Goal: Navigation & Orientation: Go to known website

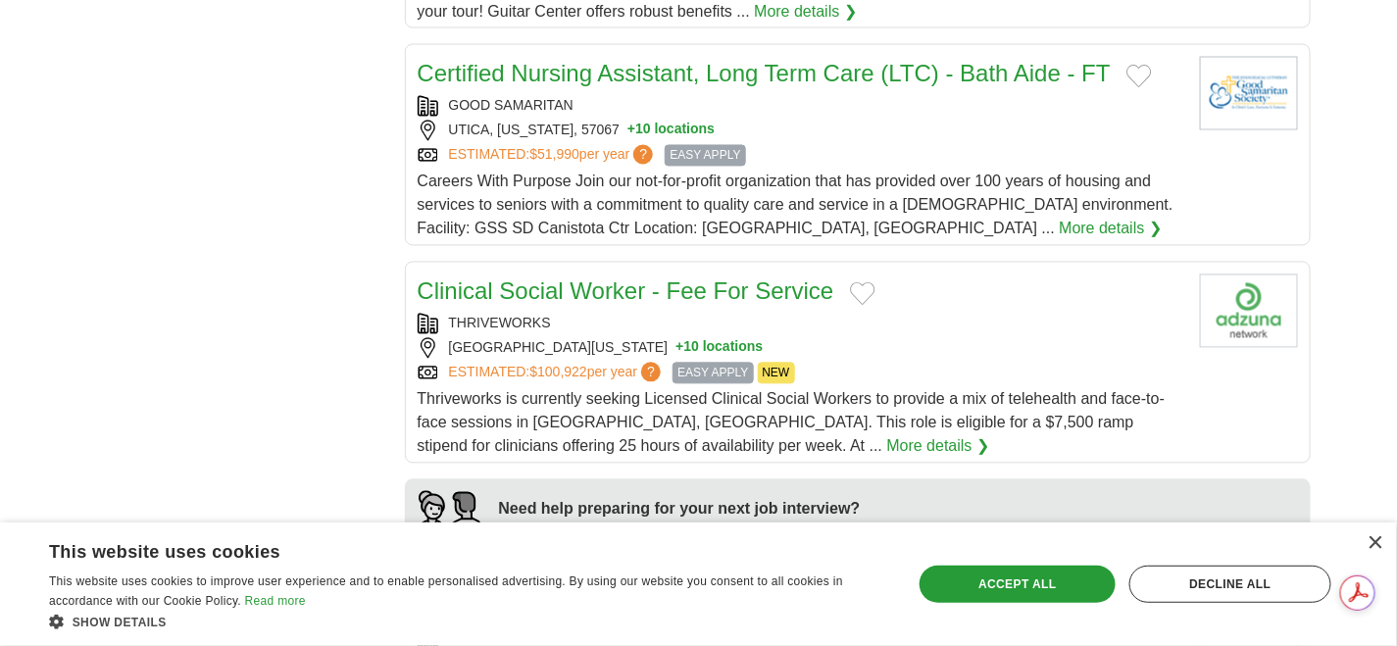
scroll to position [1214, 0]
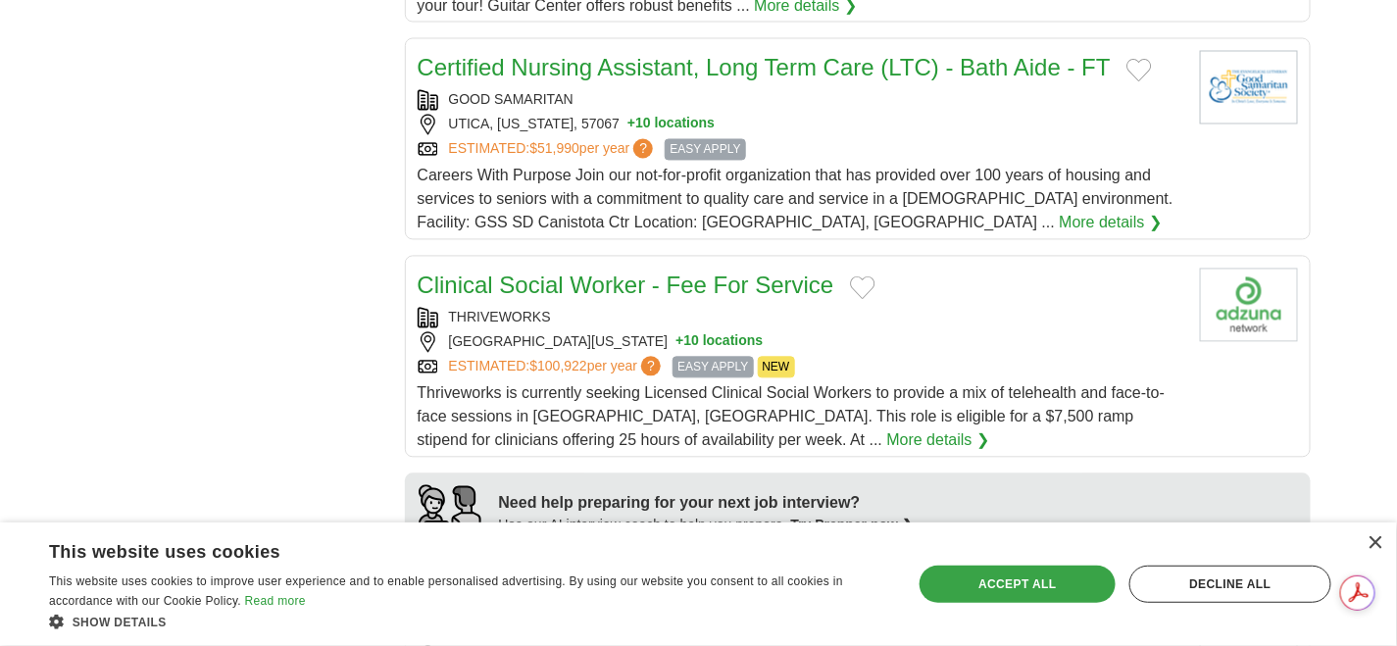
click at [949, 583] on div "Accept all" at bounding box center [1017, 584] width 196 height 37
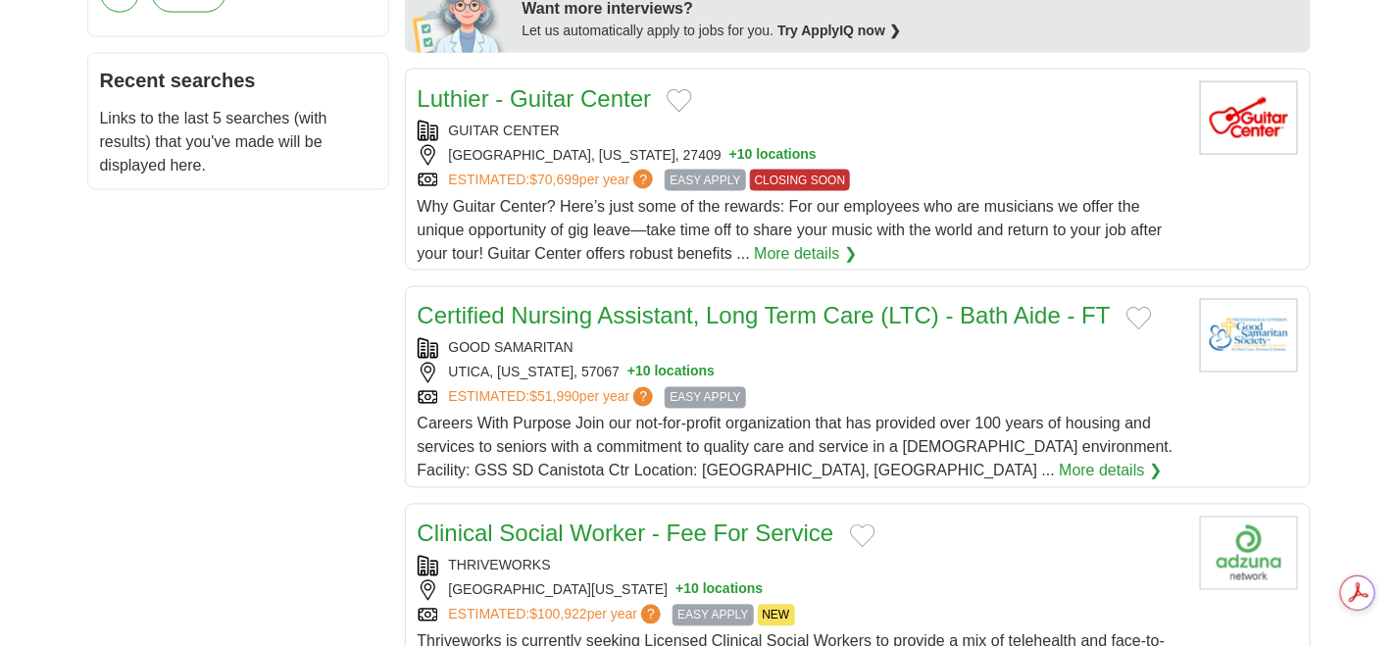
scroll to position [0, 0]
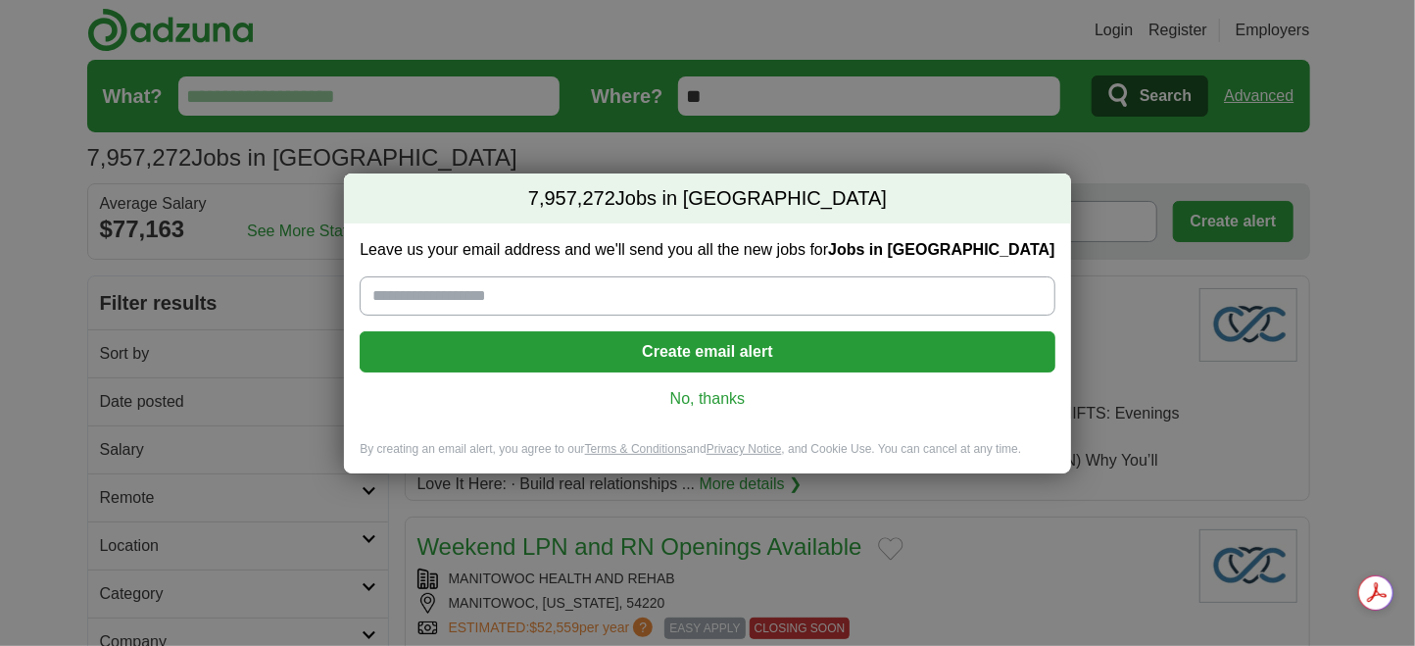
click at [736, 395] on link "No, thanks" at bounding box center [707, 399] width 664 height 22
